Goal: Task Accomplishment & Management: Manage account settings

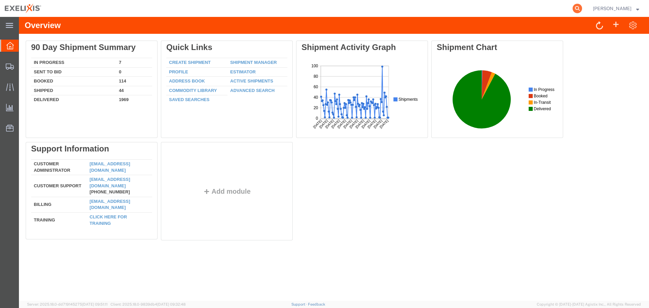
click at [582, 7] on icon at bounding box center [577, 8] width 9 height 9
click at [478, 13] on input "search" at bounding box center [470, 8] width 206 height 16
paste input "S02439429"
type input "S02439429"
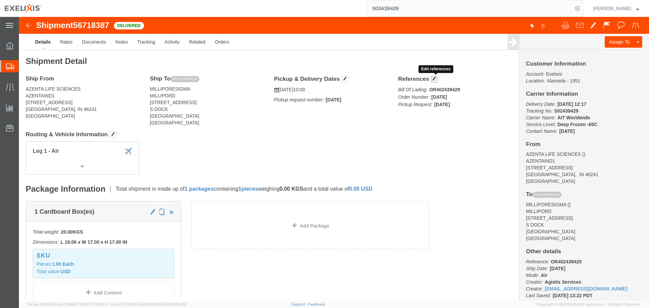
click span "button"
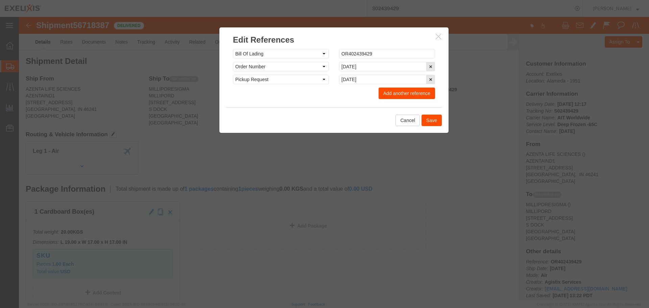
click button "Add another reference"
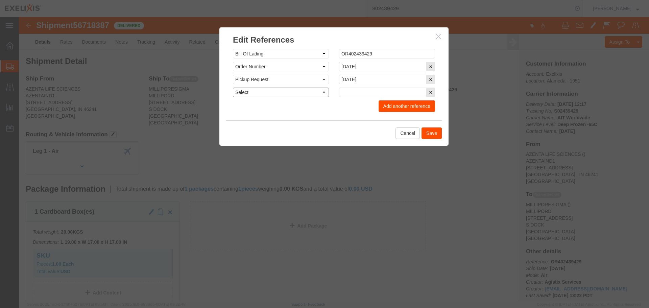
drag, startPoint x: 243, startPoint y: 80, endPoint x: 242, endPoint y: 75, distance: 5.2
click select "Select Account Type Activity ID Airline Appointment Number ASN Batch Request # …"
select select "ACTYP"
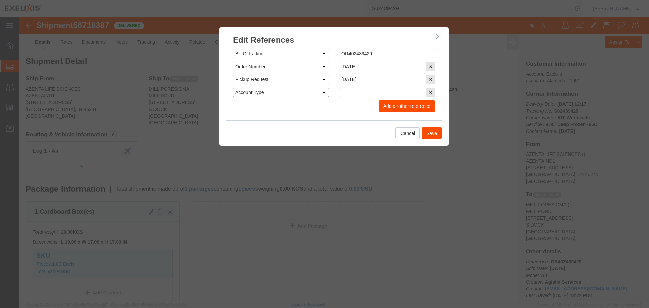
click select "Select Account Type Activity ID Airline Appointment Number ASN Batch Request # …"
click input "text"
type input "SAF-Other"
click button "Add another reference"
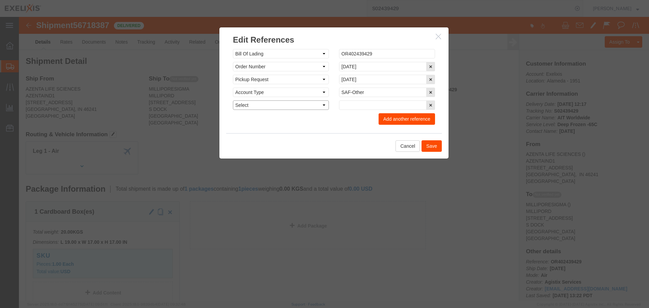
click select "Select Account Type Activity ID Airline Appointment Number ASN Batch Request # …"
select select "DEPT"
click select "Select Account Type Activity ID Airline Appointment Number ASN Batch Request # …"
click input "text"
type input "Biologics"
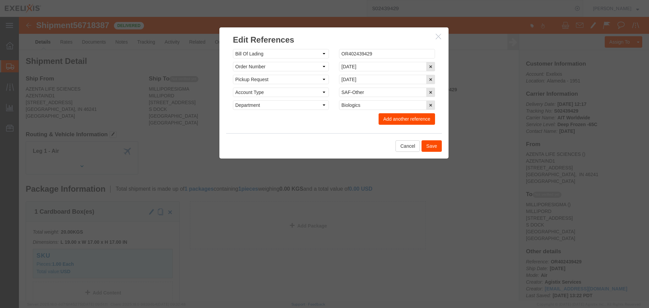
click button "Add another reference"
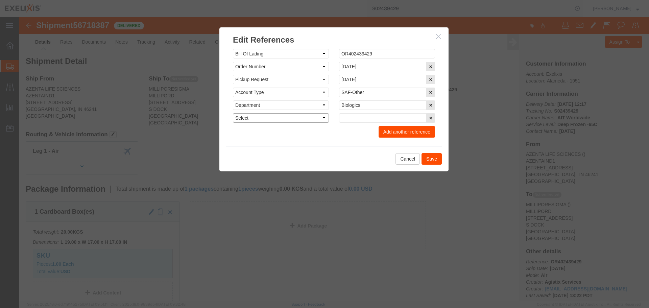
click select "Select Account Type Activity ID Airline Appointment Number ASN Batch Request # …"
select select "PROJ"
click select "Select Account Type Activity ID Airline Appointment Number ASN Batch Request # …"
type input "XB010"
click button "Add another reference"
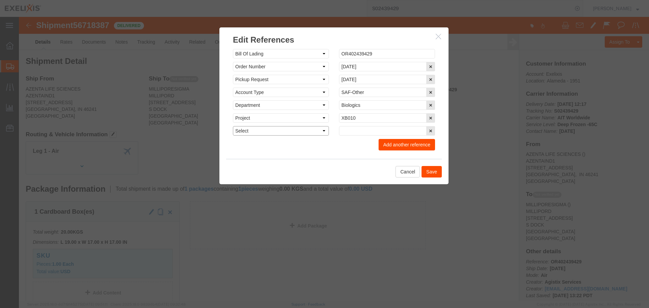
click select "Select Account Type Activity ID Airline Appointment Number ASN Batch Request # …"
select select "LOT"
click select "Select Account Type Activity ID Airline Appointment Number ASN Batch Request # …"
click input "text"
paste input "2403ER602"
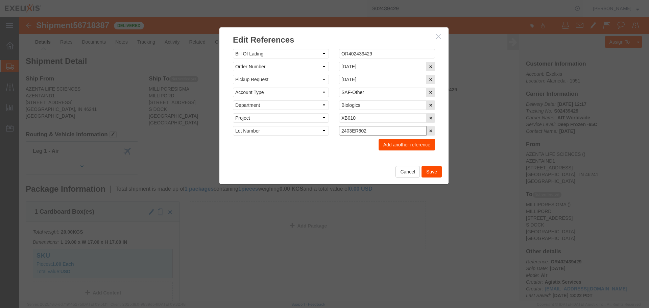
type input "2403ER602"
click button "Save"
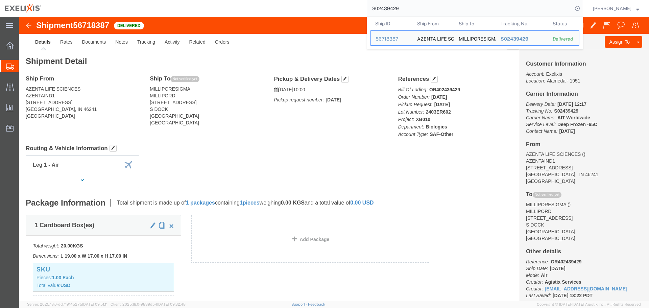
click at [410, 11] on input "S02439429" at bounding box center [470, 8] width 206 height 16
paste input "251407493CL"
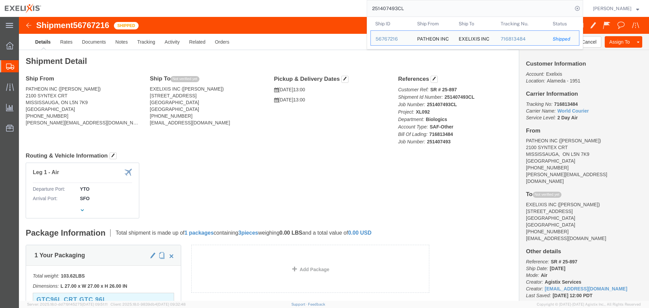
click at [397, 12] on input "251407493CL" at bounding box center [470, 8] width 206 height 16
paste input "S02439405"
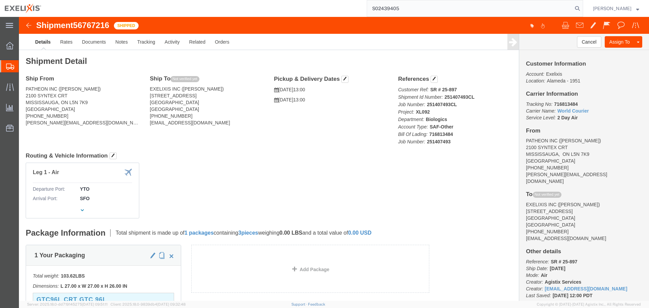
type input "S02439405"
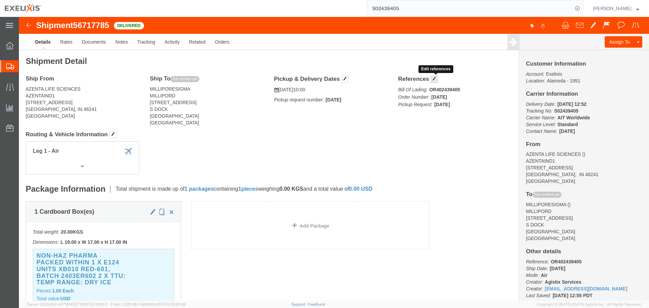
click span "button"
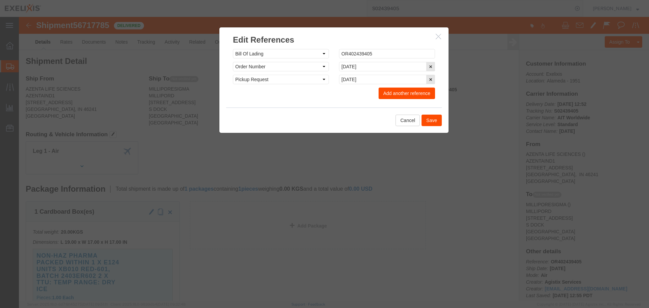
click button "Add another reference"
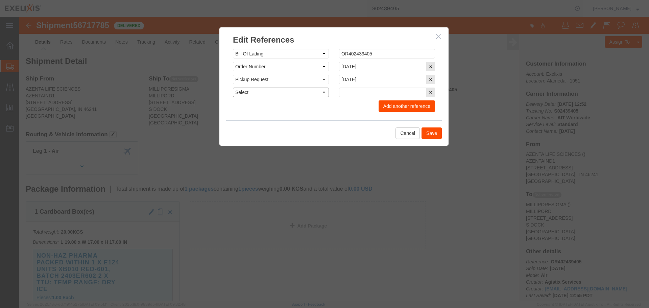
click select "Select Account Type Activity ID Airline Appointment Number ASN Batch Request # …"
select select "ACTYP"
click select "Select Account Type Activity ID Airline Appointment Number ASN Batch Request # …"
click div "Select Account Type Activity ID Airline Appointment Number ASN Batch Request # …"
click input "text"
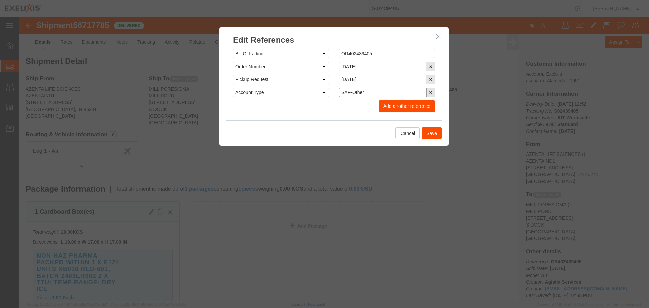
type input "SAF-Other"
click button "Add another reference"
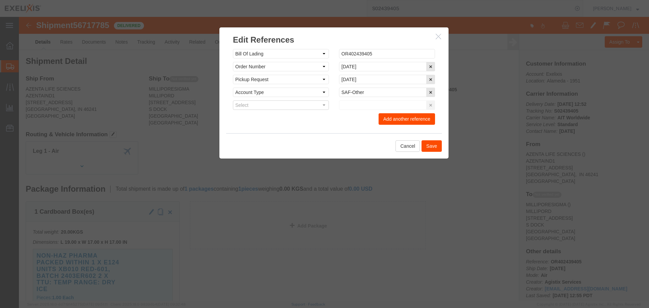
click select "Select Account Type Activity ID Airline Appointment Number ASN Batch Request # …"
select select "DEPT"
click select "Select Account Type Activity ID Airline Appointment Number ASN Batch Request # …"
click input "text"
type input "Biologics"
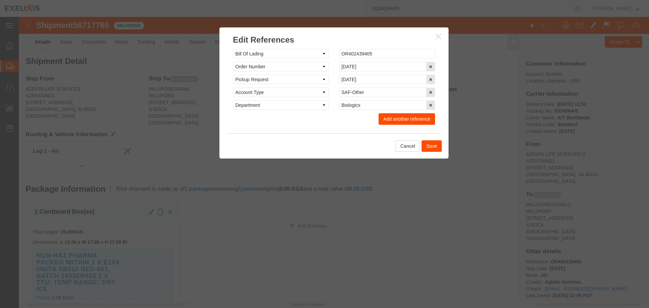
click button "Add another reference"
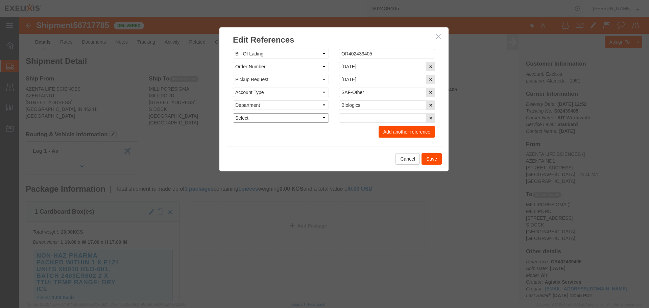
click select "Select Account Type Activity ID Airline Appointment Number ASN Batch Request # …"
select select "PROJ"
click select "Select Account Type Activity ID Airline Appointment Number ASN Batch Request # …"
type input "XB010"
click button "Add another reference"
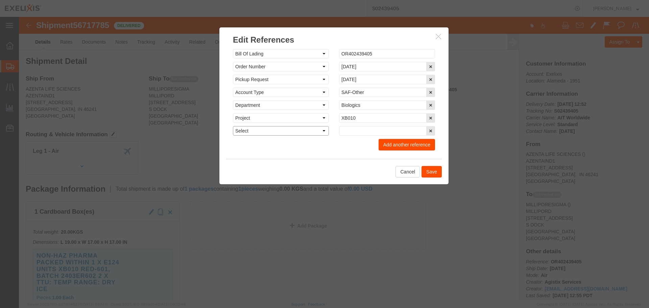
click select "Select Account Type Activity ID Airline Appointment Number ASN Batch Request # …"
select select "LOT"
click select "Select Account Type Activity ID Airline Appointment Number ASN Batch Request # …"
paste input "2403ER602"
type input "2403ER602"
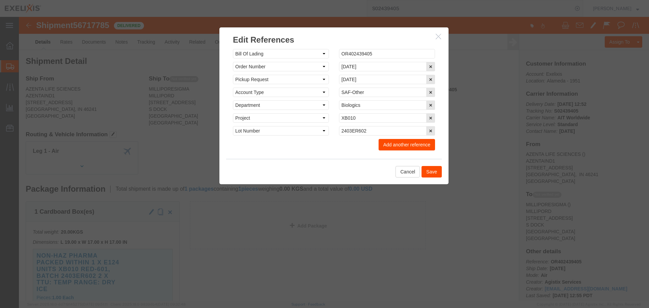
click button "Save"
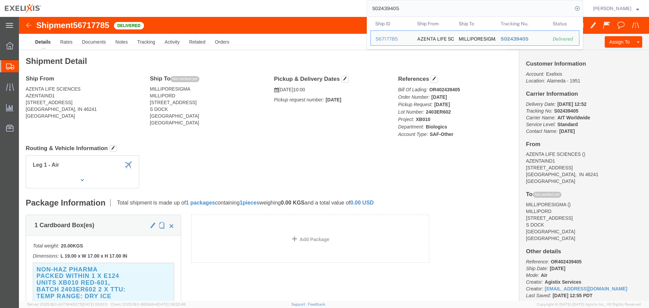
drag, startPoint x: 367, startPoint y: 14, endPoint x: 260, endPoint y: 6, distance: 107.5
paste input "1080137"
click at [391, 56] on div "56668250" at bounding box center [392, 55] width 32 height 7
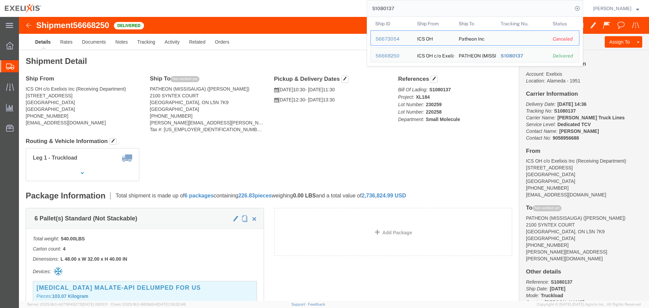
drag, startPoint x: 389, startPoint y: 8, endPoint x: 360, endPoint y: 11, distance: 28.5
click at [360, 11] on div "S1080137 Ship ID Ship From Ship To Tracking Nu. Status Ship ID 56673054 Ship Fr…" at bounding box center [315, 8] width 538 height 17
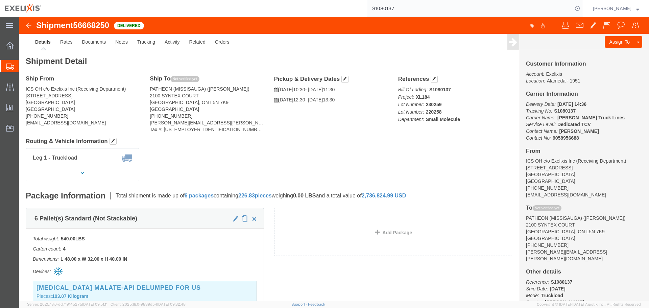
click at [388, 9] on input "S1080137" at bounding box center [470, 8] width 206 height 16
paste input "7882"
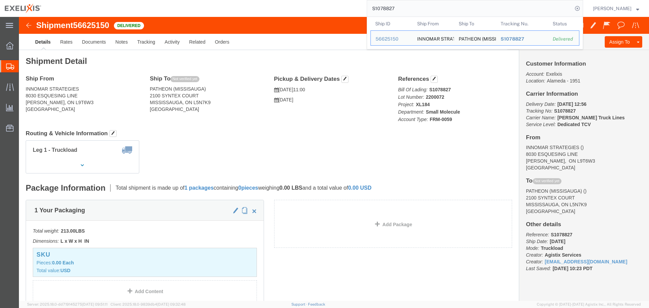
click at [397, 9] on input "S1078827" at bounding box center [470, 8] width 206 height 16
click at [396, 9] on input "S1078827" at bounding box center [470, 8] width 206 height 16
paste input "9548"
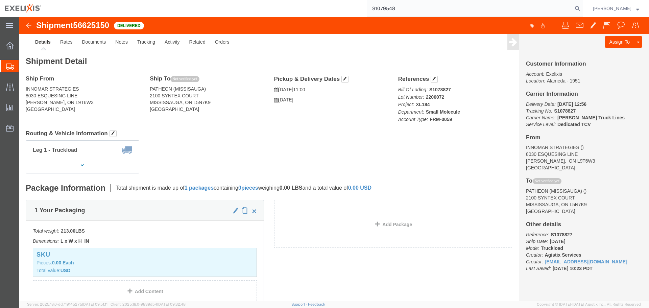
type input "S1079548"
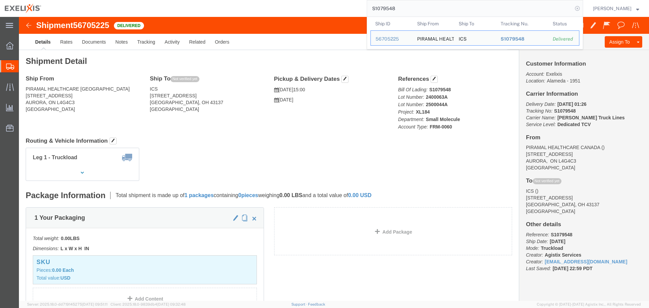
click at [582, 7] on icon at bounding box center [577, 8] width 9 height 9
